Goal: Task Accomplishment & Management: Manage account settings

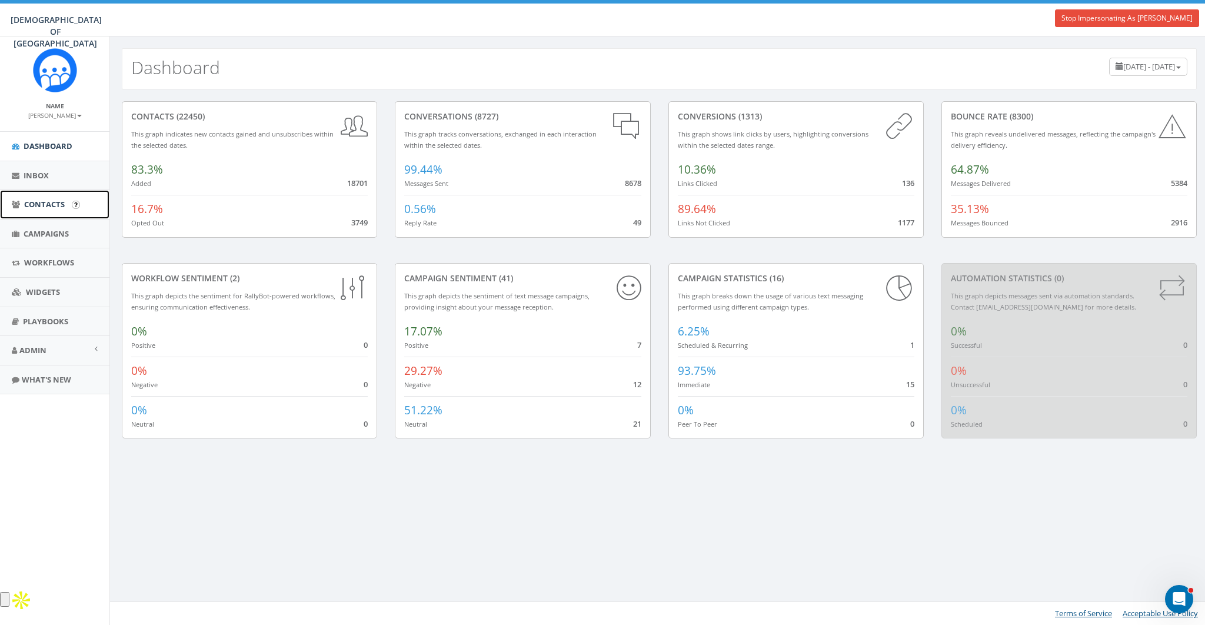
click at [33, 202] on span "Contacts" at bounding box center [44, 204] width 41 height 11
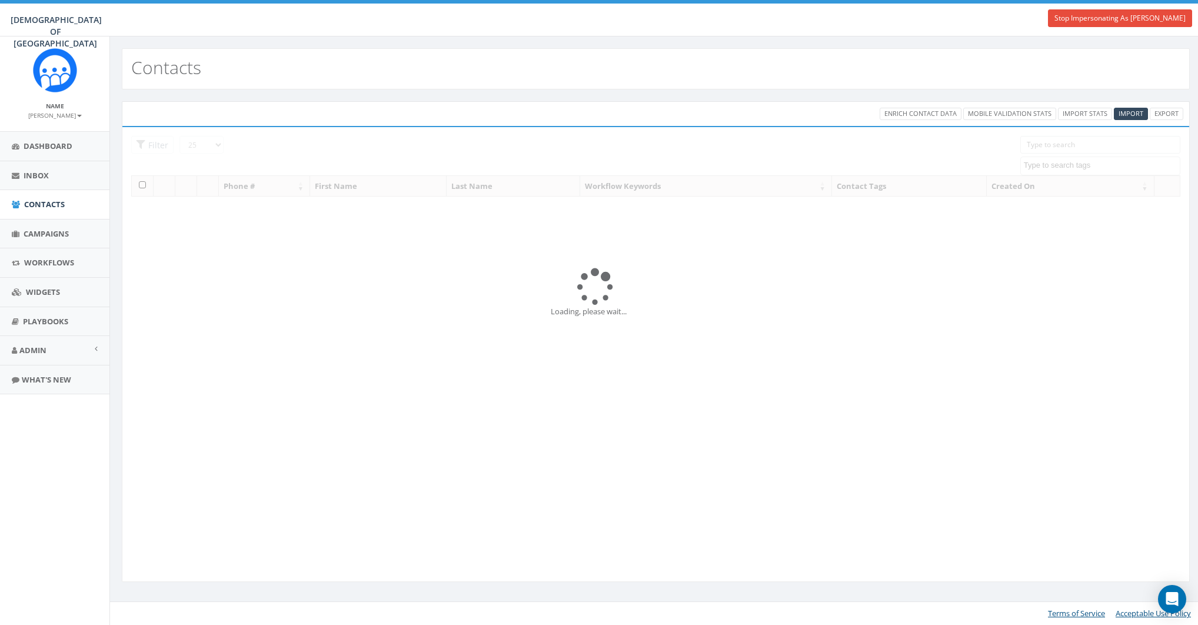
select select
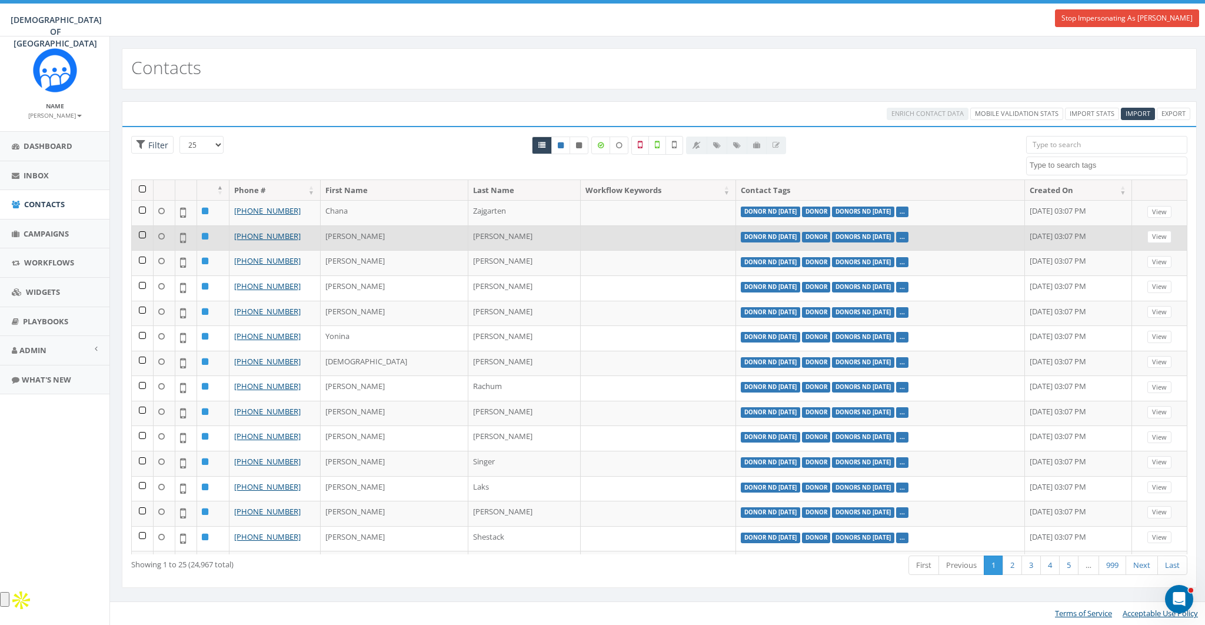
click at [341, 230] on td "[PERSON_NAME]" at bounding box center [395, 237] width 148 height 25
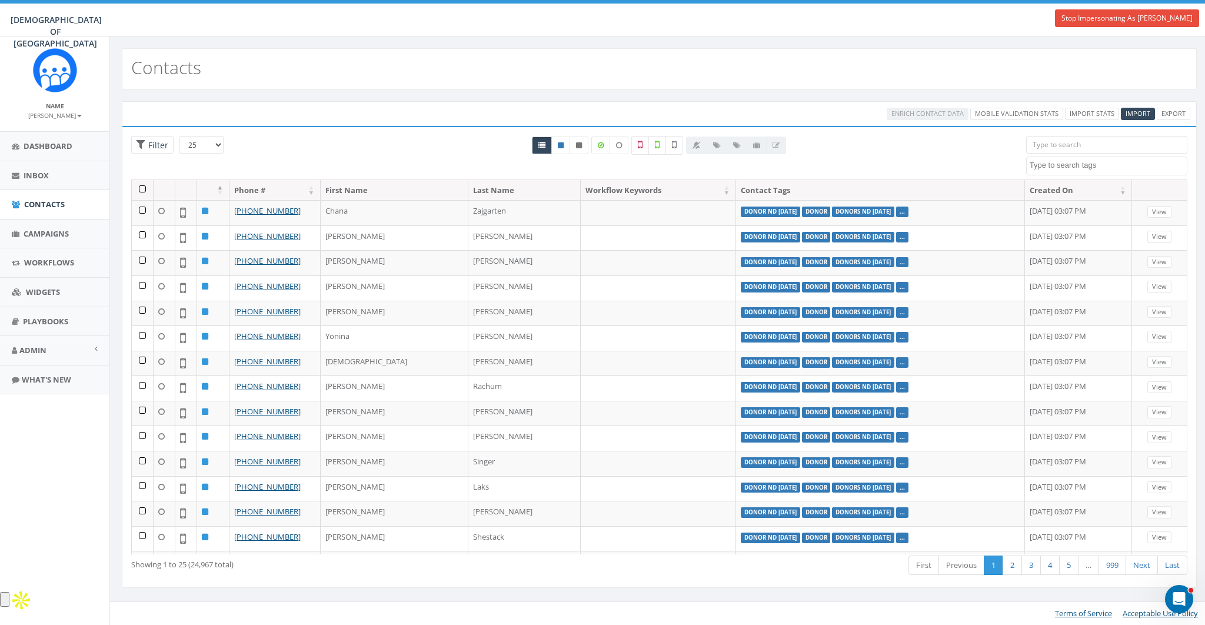
click at [141, 190] on th at bounding box center [143, 190] width 22 height 21
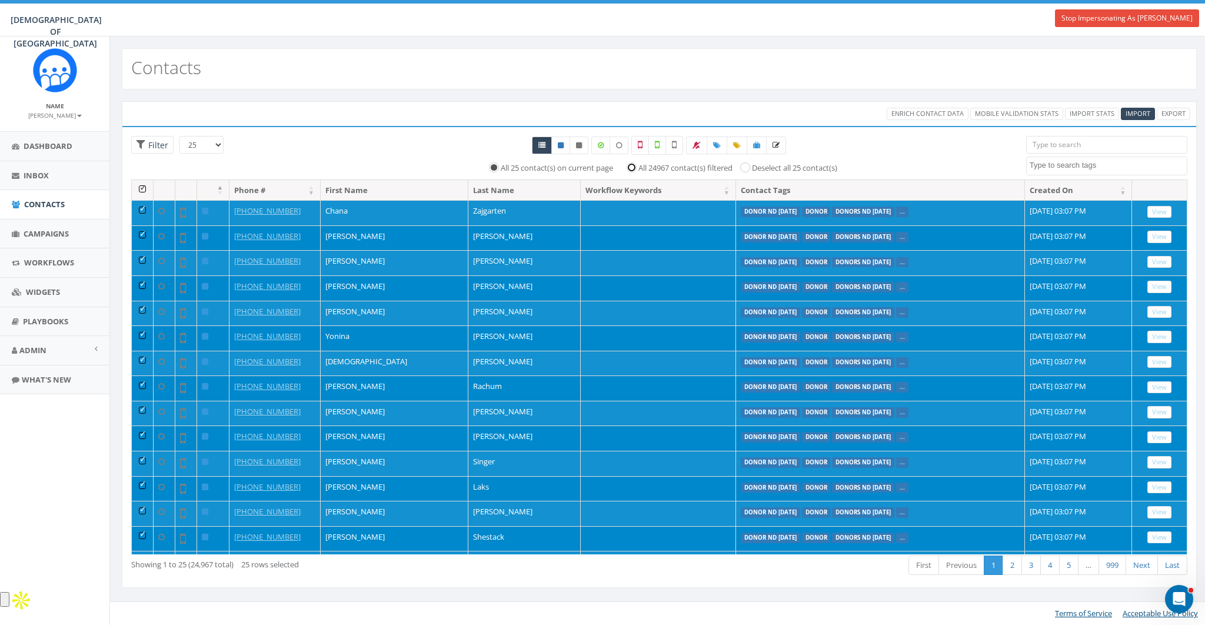
click at [632, 168] on input "All 24967 contact(s) filtered" at bounding box center [635, 167] width 8 height 8
radio input "true"
click at [144, 188] on th at bounding box center [143, 190] width 22 height 21
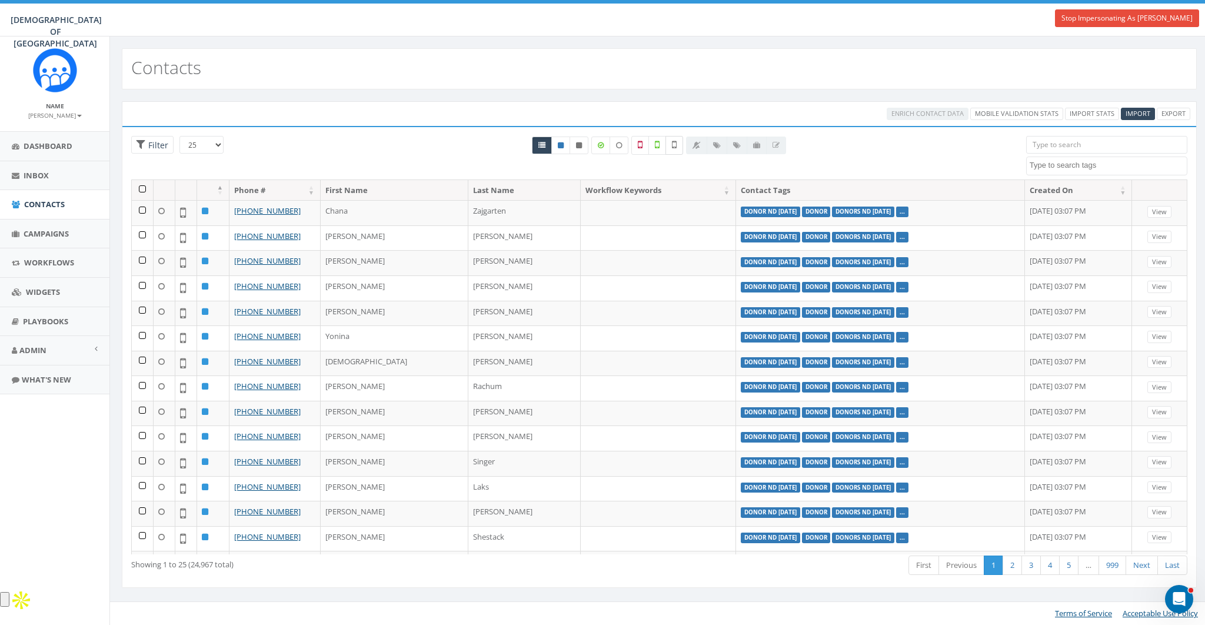
click at [677, 146] on icon at bounding box center [674, 144] width 5 height 11
checkbox input "true"
click at [1014, 565] on link "2" at bounding box center [1012, 565] width 19 height 19
click at [995, 567] on link "1" at bounding box center [993, 565] width 19 height 19
click at [138, 186] on th at bounding box center [143, 190] width 22 height 21
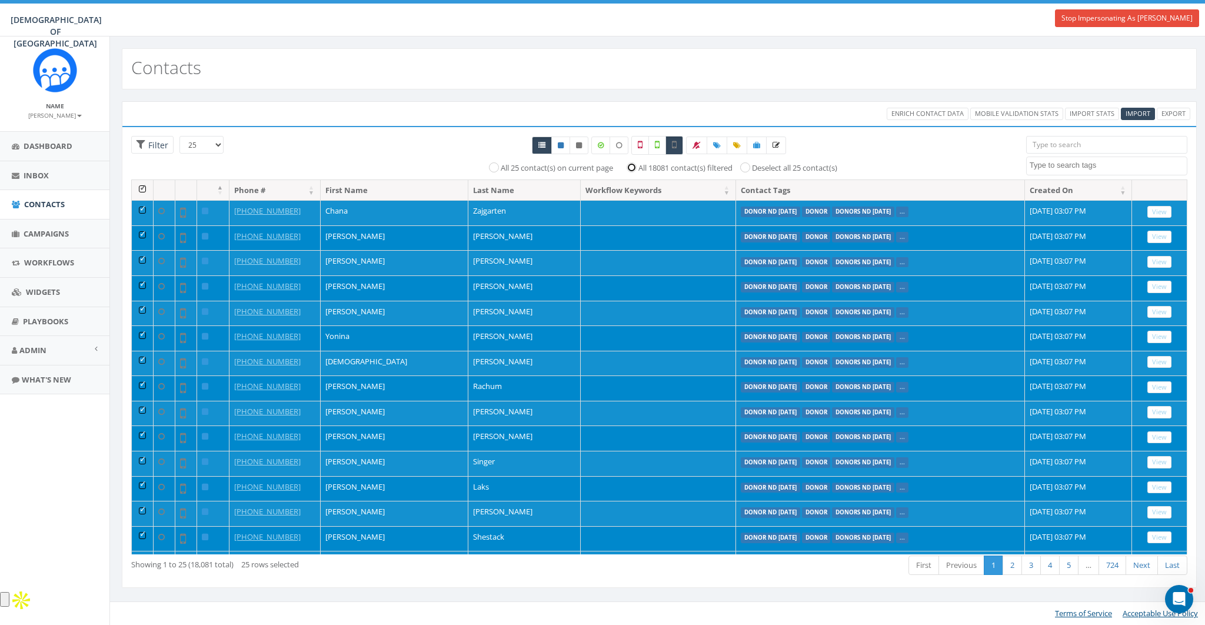
click at [631, 168] on input "All 18081 contact(s) filtered" at bounding box center [635, 167] width 8 height 8
radio input "true"
click at [149, 186] on th at bounding box center [143, 190] width 22 height 21
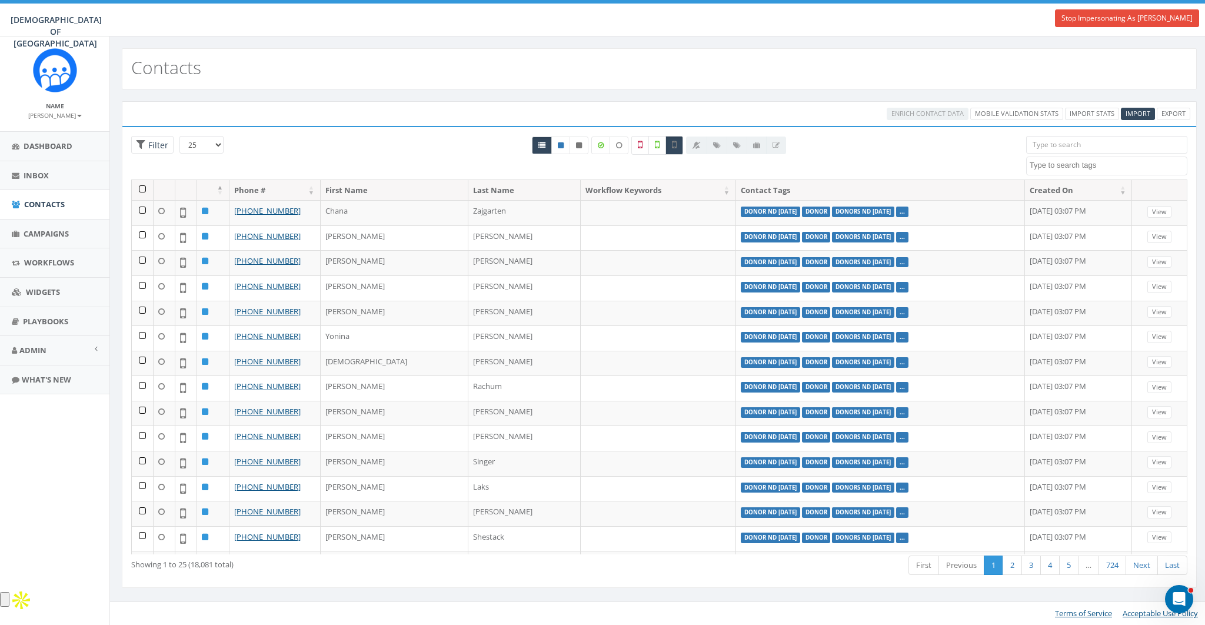
click at [222, 143] on div "25 50 100 Filter" at bounding box center [204, 146] width 147 height 21
click at [214, 144] on select "25 50 100" at bounding box center [202, 145] width 44 height 18
select select "100"
click at [180, 136] on select "25 50 100" at bounding box center [202, 145] width 44 height 18
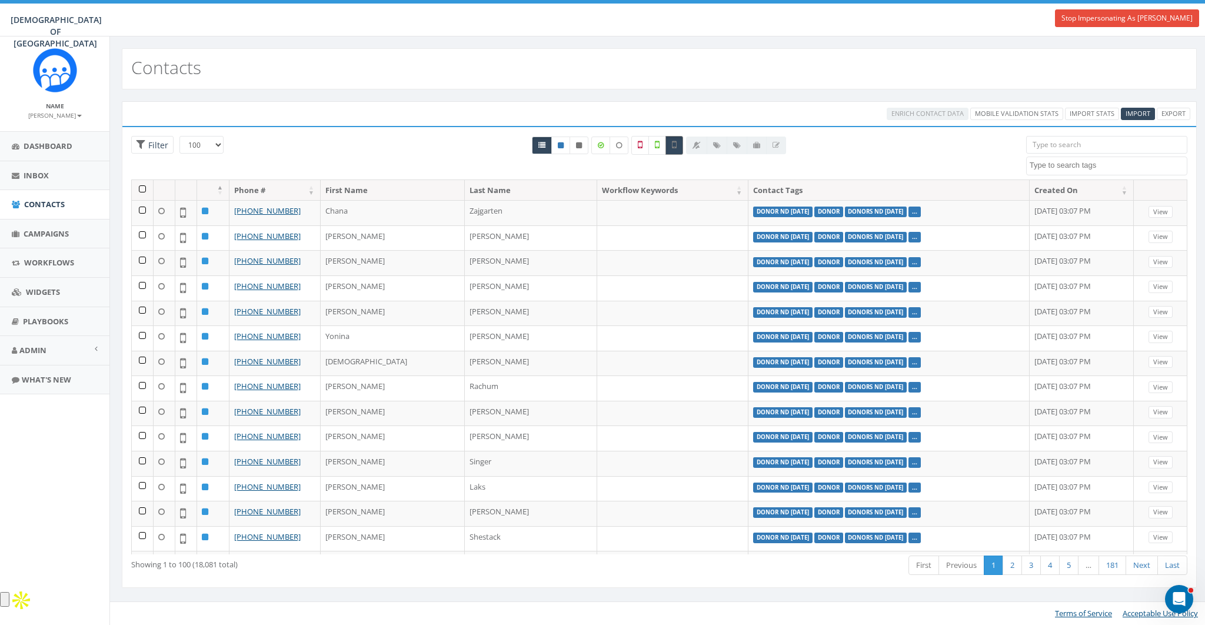
click at [676, 144] on icon at bounding box center [674, 144] width 5 height 11
checkbox input "false"
click at [645, 148] on label at bounding box center [640, 145] width 18 height 19
checkbox input "true"
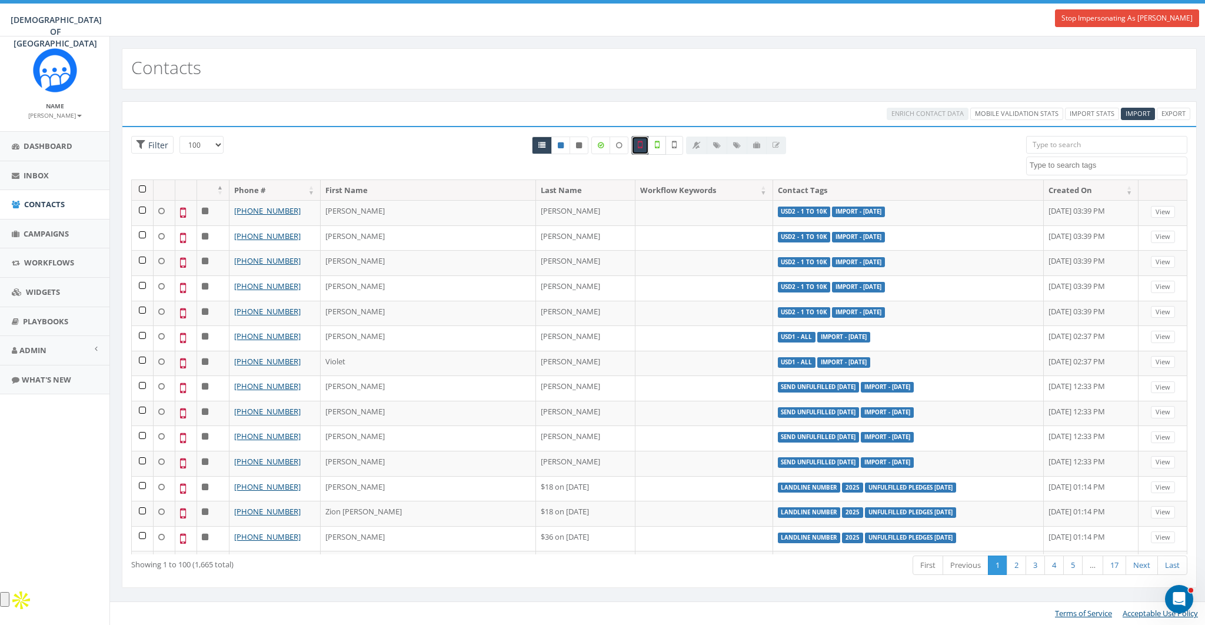
click at [651, 145] on label at bounding box center [658, 145] width 18 height 19
checkbox input "true"
click at [645, 147] on label at bounding box center [640, 145] width 18 height 19
checkbox input "false"
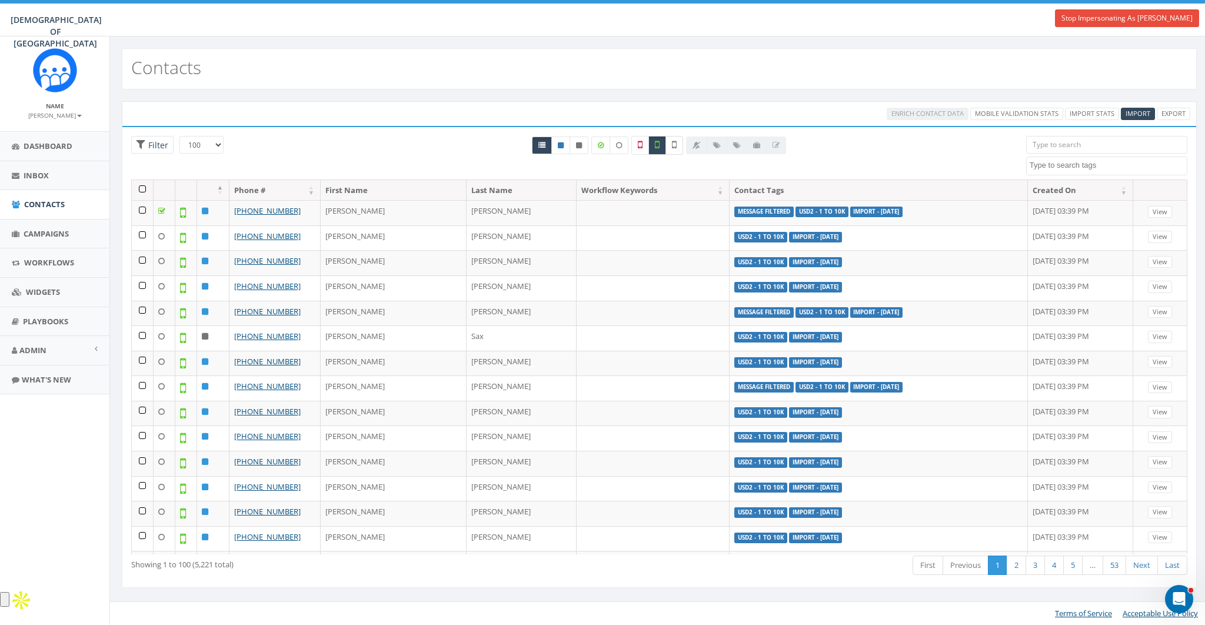
click at [674, 145] on icon at bounding box center [674, 144] width 5 height 11
checkbox input "true"
click at [662, 147] on label at bounding box center [658, 145] width 18 height 19
checkbox input "false"
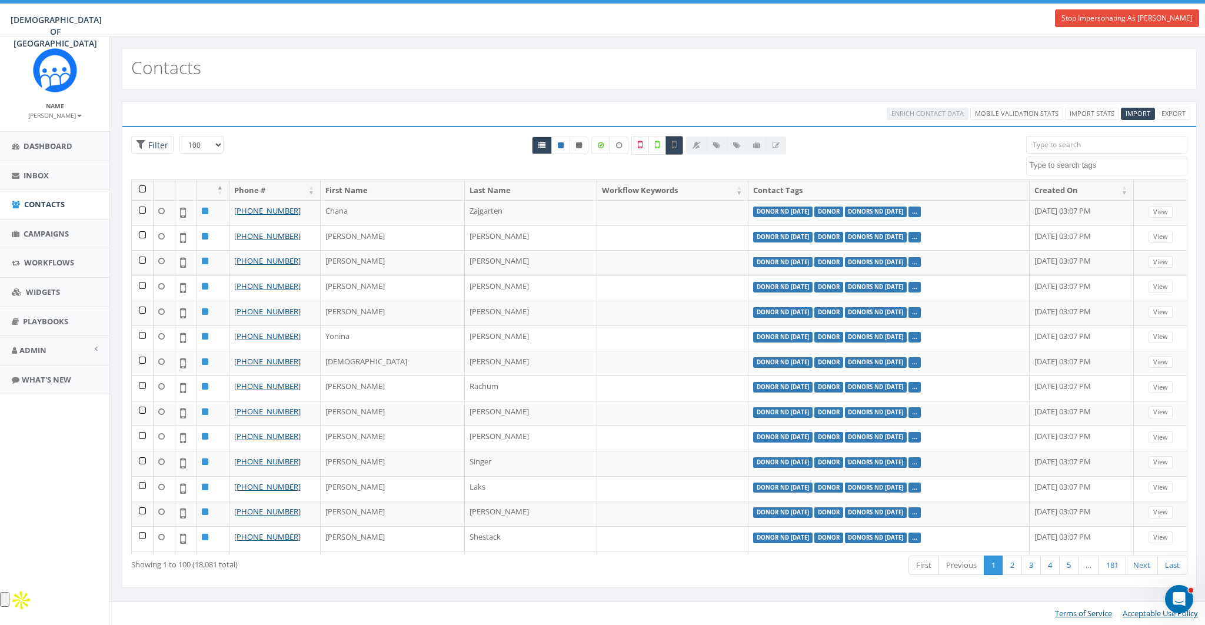
click at [676, 149] on label at bounding box center [675, 145] width 18 height 19
click at [673, 151] on label at bounding box center [675, 145] width 18 height 19
checkbox input "true"
click at [143, 188] on th at bounding box center [143, 190] width 22 height 21
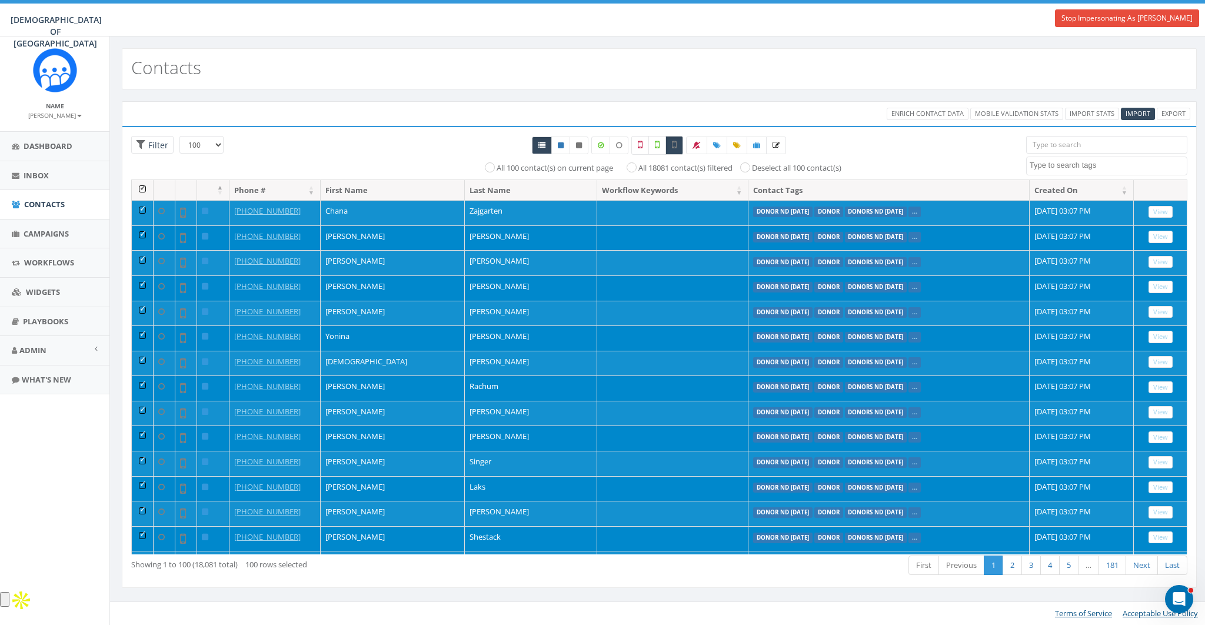
click at [497, 164] on label "All 100 contact(s) on current page" at bounding box center [555, 168] width 117 height 12
click at [497, 164] on input "All 100 contact(s) on current page" at bounding box center [493, 167] width 8 height 8
radio input "true"
click at [940, 111] on span "Enrich Contact Data" at bounding box center [928, 113] width 72 height 9
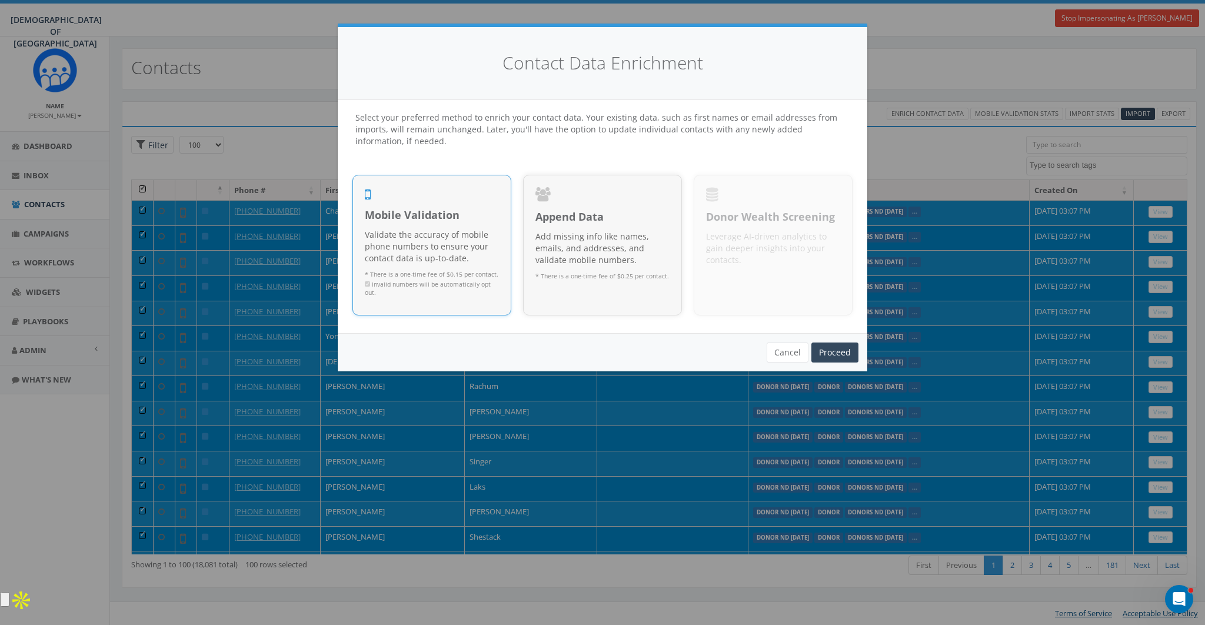
click at [446, 232] on p "Validate the accuracy of mobile phone numbers to ensure your contact data is up…" at bounding box center [432, 246] width 134 height 35
click at [797, 349] on button "Cancel" at bounding box center [788, 353] width 42 height 20
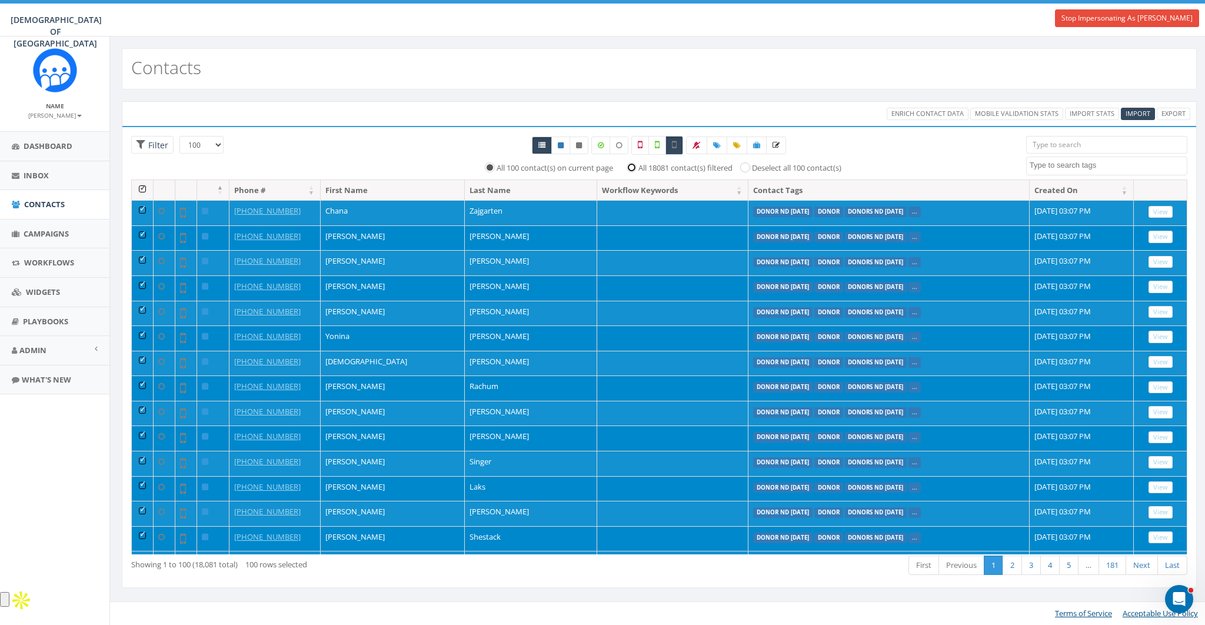
click at [631, 165] on input "All 18081 contact(s) filtered" at bounding box center [635, 167] width 8 height 8
radio input "true"
click at [627, 166] on input "All 18081 contact(s) filtered" at bounding box center [631, 167] width 8 height 8
click at [493, 169] on label "All 100 contact(s) on current page" at bounding box center [551, 168] width 117 height 12
click at [485, 169] on input "All 100 contact(s) on current page" at bounding box center [489, 167] width 8 height 8
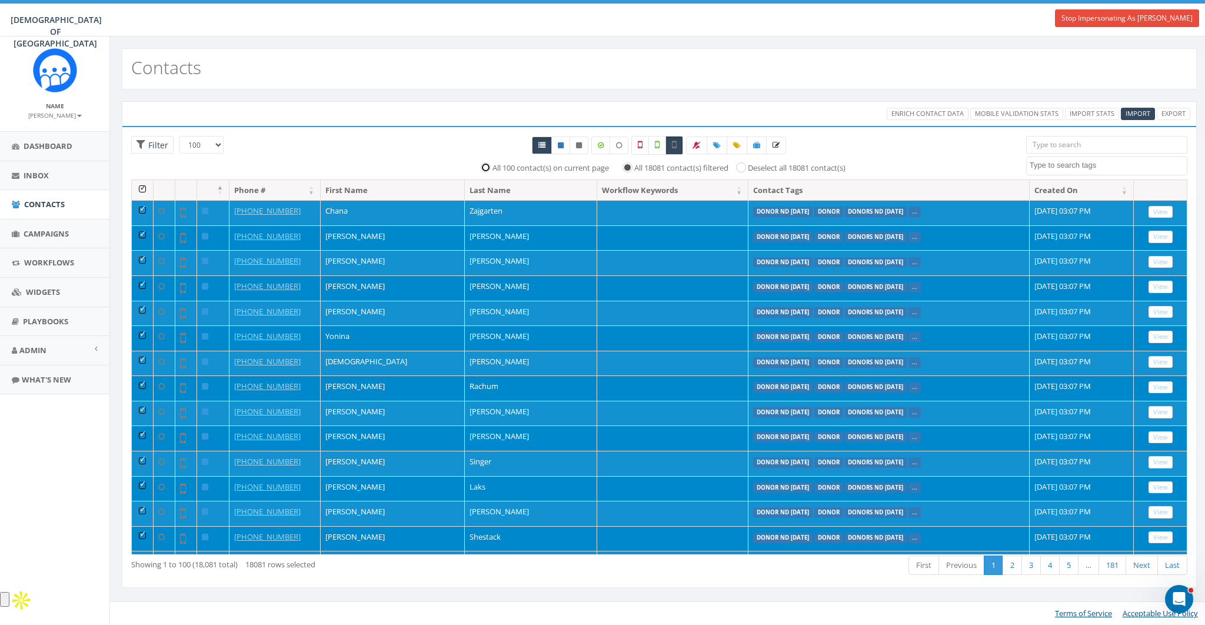
radio input "true"
click at [141, 187] on th at bounding box center [143, 190] width 22 height 21
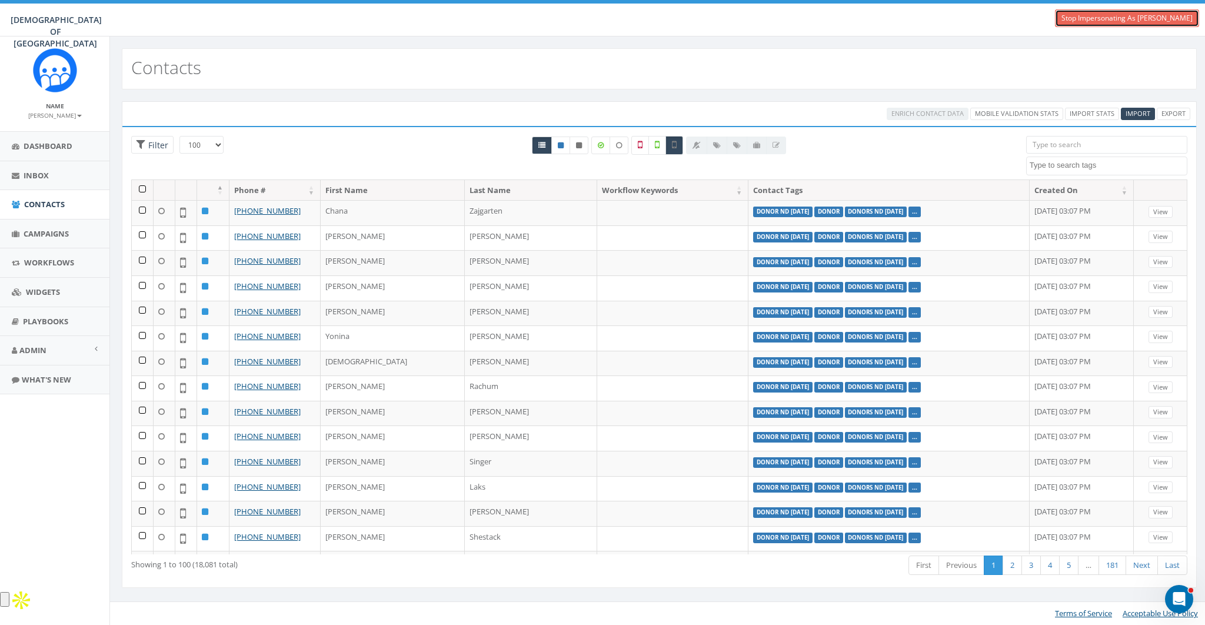
click at [1116, 22] on link "Stop Impersonating As [PERSON_NAME]" at bounding box center [1127, 18] width 144 height 18
